Goal: Navigation & Orientation: Understand site structure

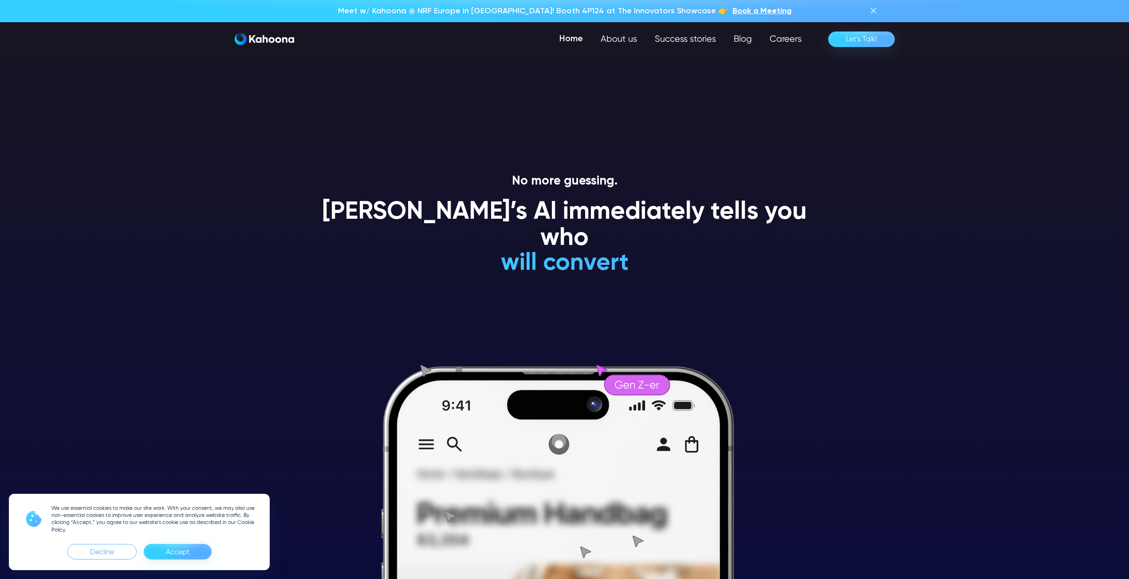
click at [194, 553] on div "Accept" at bounding box center [178, 552] width 68 height 16
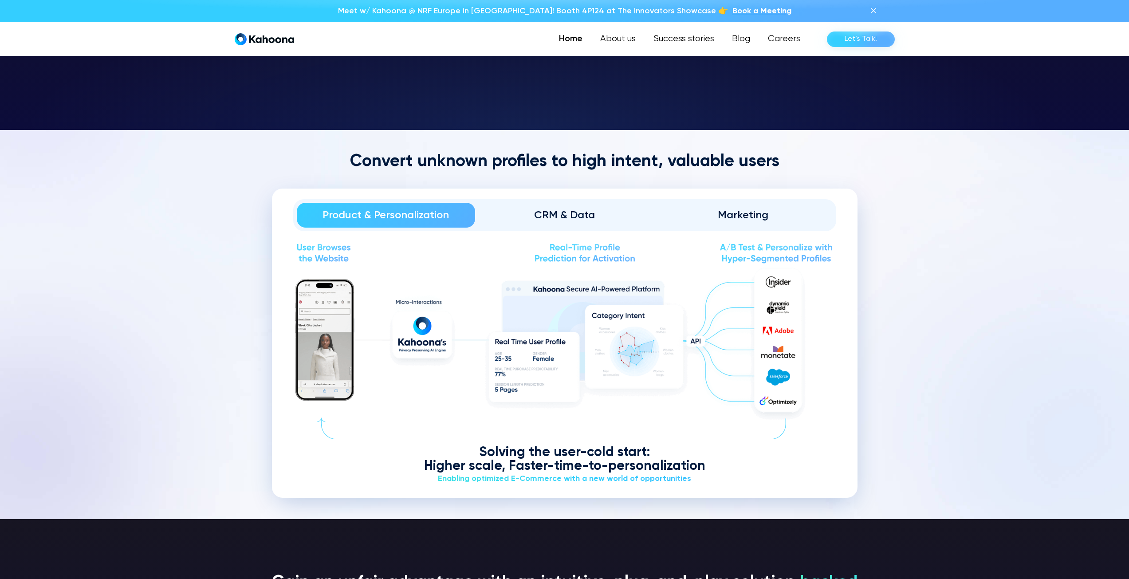
scroll to position [1118, 0]
click at [582, 220] on div "CRM & Data" at bounding box center [564, 215] width 154 height 14
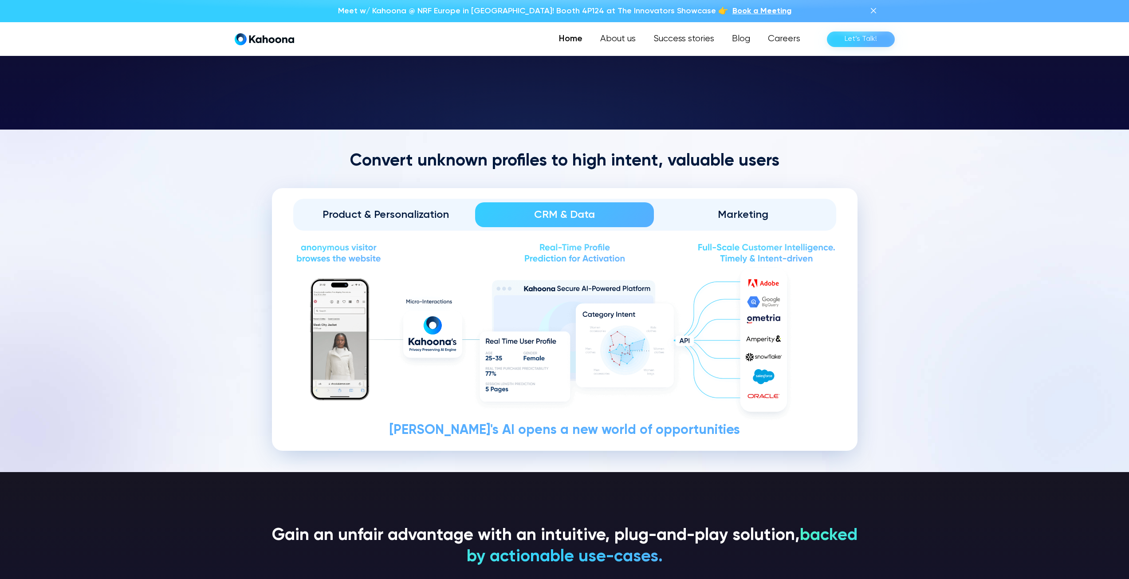
click at [759, 206] on link "Marketing" at bounding box center [743, 214] width 179 height 25
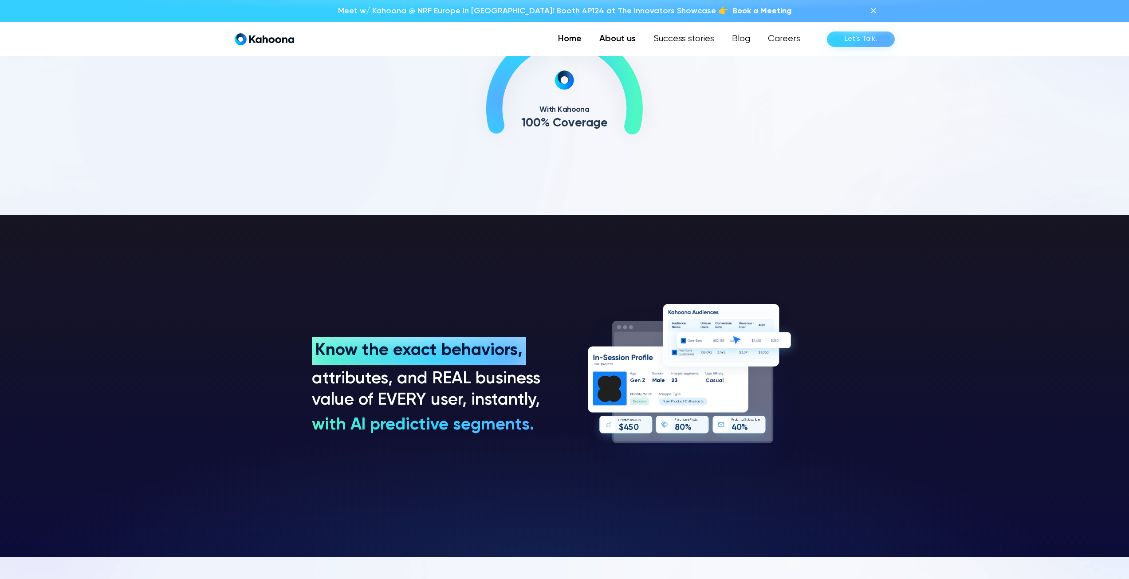
scroll to position [690, 0]
click at [628, 40] on link "About us" at bounding box center [617, 39] width 54 height 18
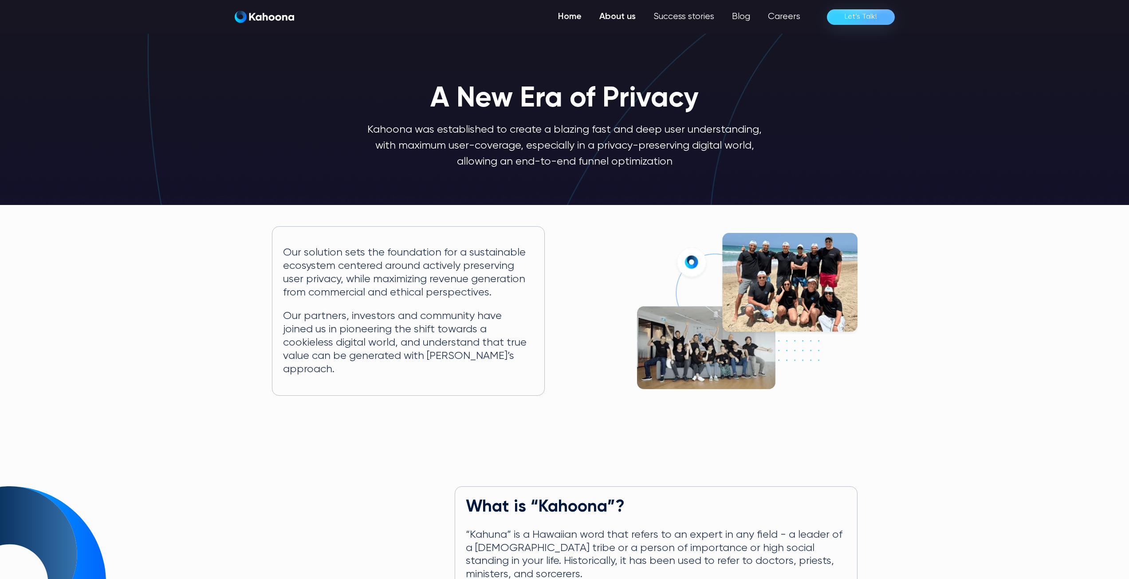
click at [577, 22] on link "Home" at bounding box center [569, 17] width 41 height 18
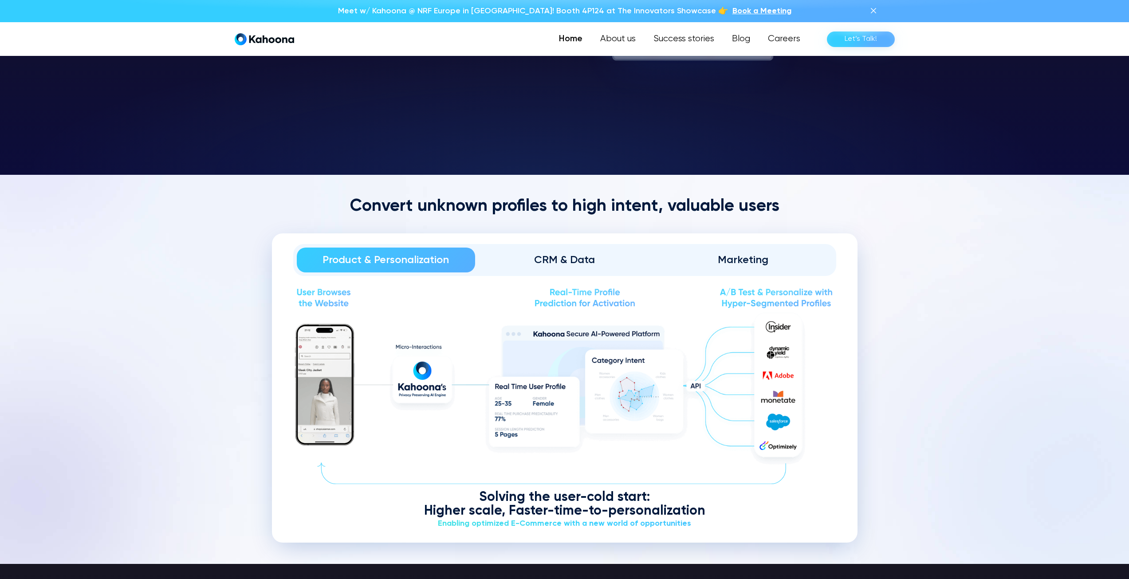
scroll to position [1073, 0]
click at [758, 257] on div "Marketing" at bounding box center [743, 259] width 154 height 14
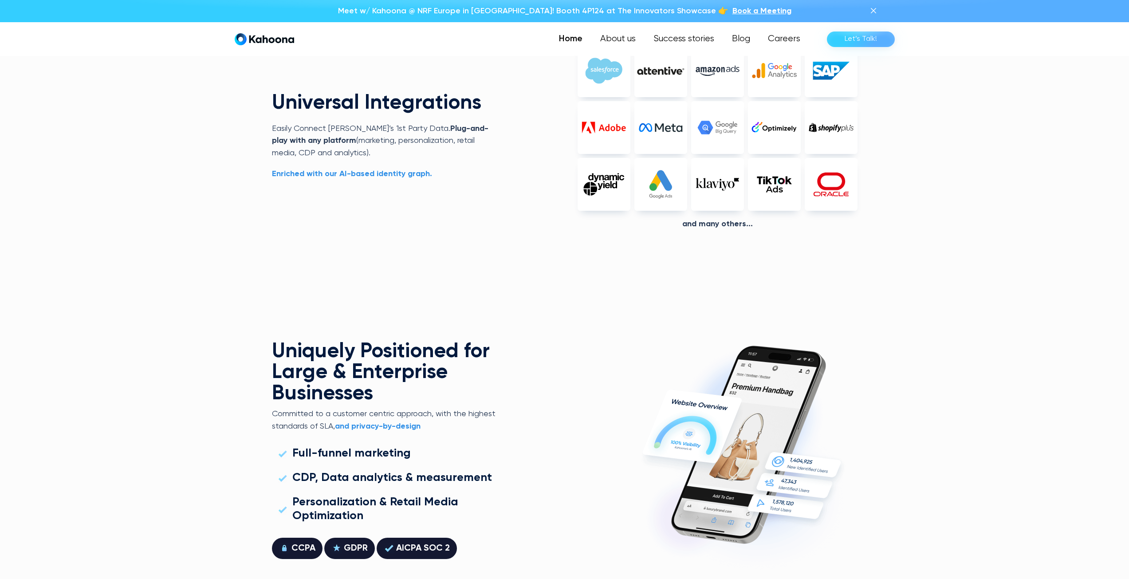
scroll to position [2325, 0]
click at [750, 41] on link "Blog" at bounding box center [741, 39] width 36 height 18
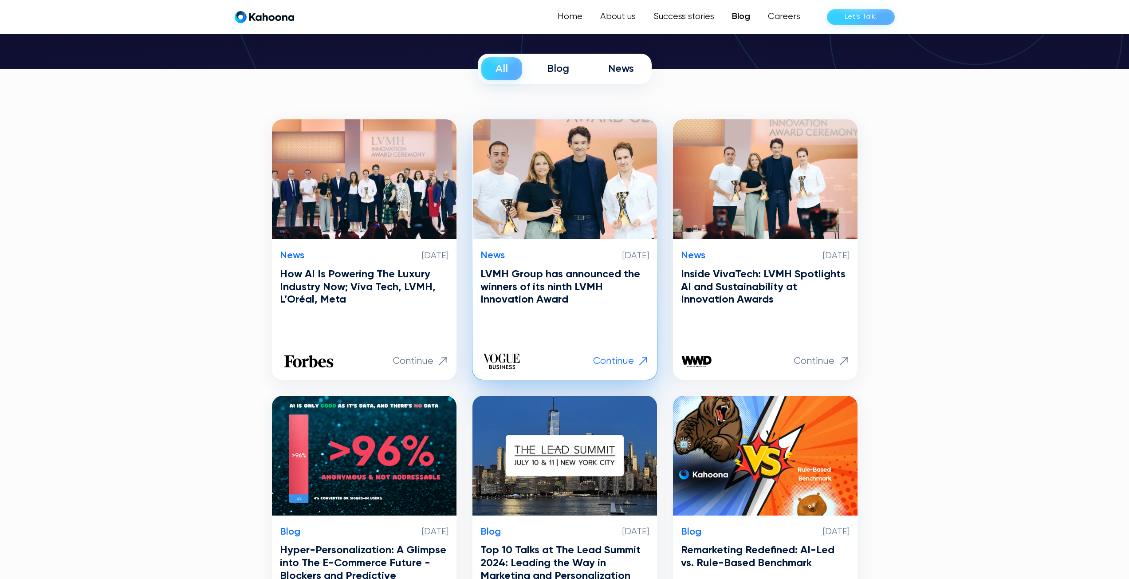
scroll to position [134, 0]
click at [537, 285] on h3 "LVMH Group has announced the winners of its ninth LVMH Innovation Award" at bounding box center [564, 286] width 169 height 38
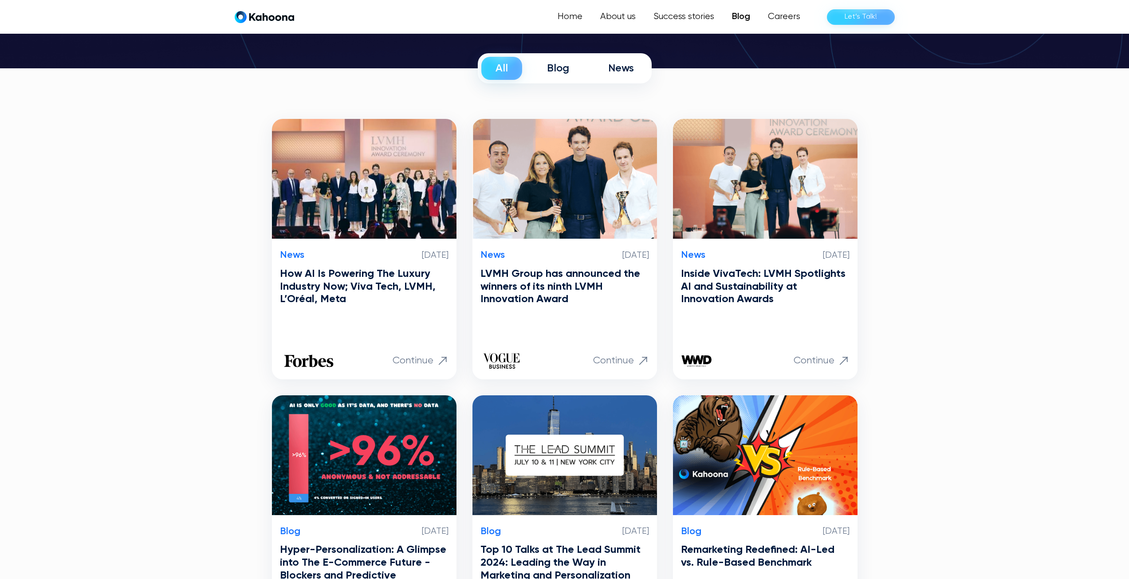
click at [262, 16] on img "home" at bounding box center [264, 17] width 59 height 12
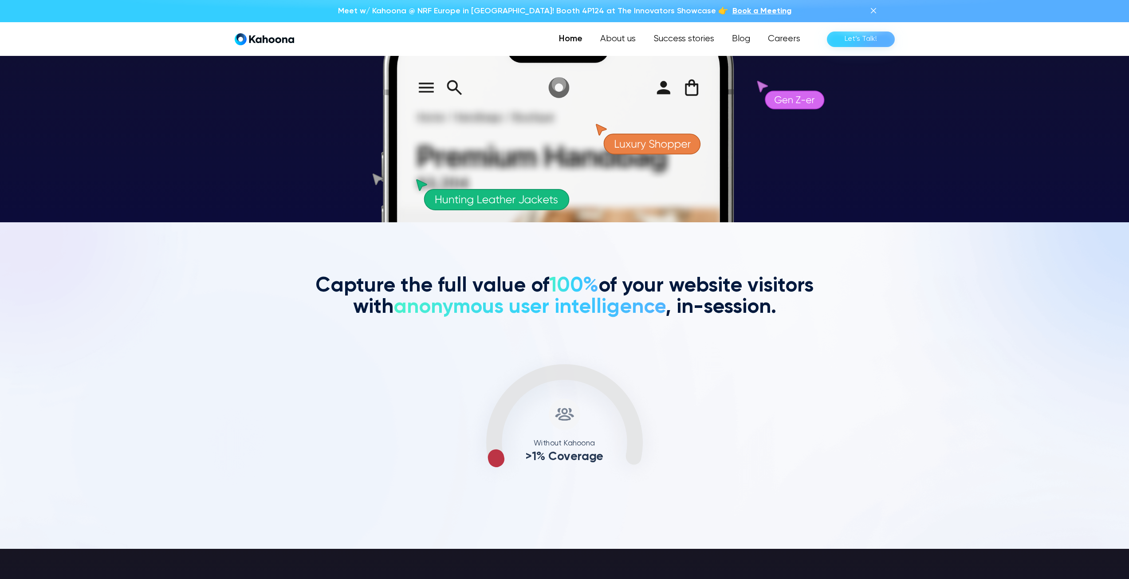
scroll to position [357, 0]
